Goal: Entertainment & Leisure: Consume media (video, audio)

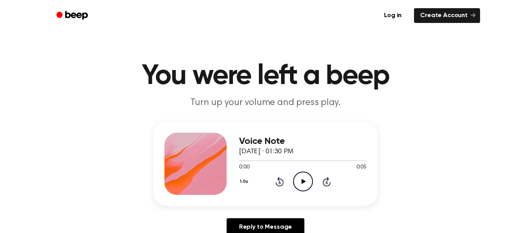
click at [302, 180] on icon at bounding box center [303, 181] width 4 height 5
click at [298, 180] on icon "Play Audio" at bounding box center [303, 181] width 20 height 20
click at [303, 178] on icon "Play Audio" at bounding box center [303, 181] width 20 height 20
